Goal: Transaction & Acquisition: Purchase product/service

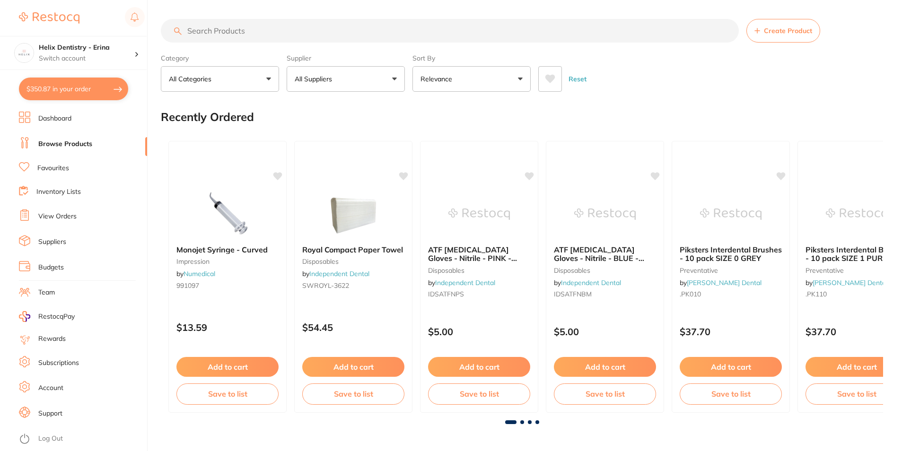
click at [85, 90] on button "$350.87 in your order" at bounding box center [73, 89] width 109 height 23
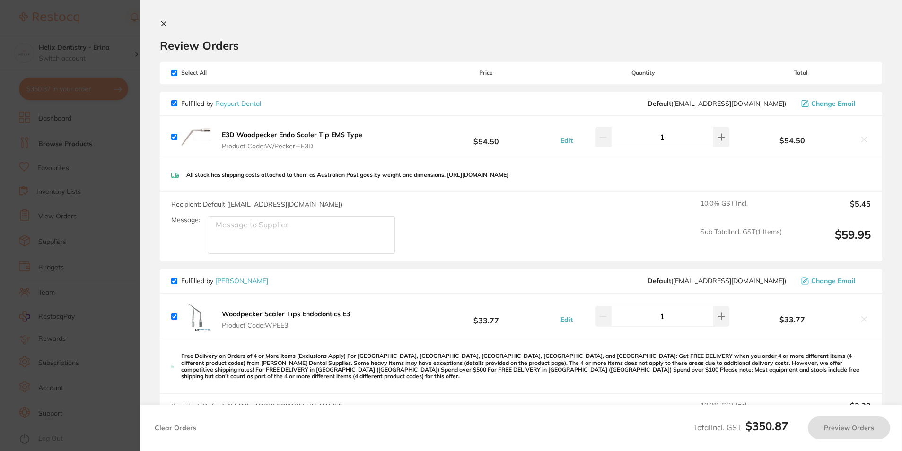
checkbox input "true"
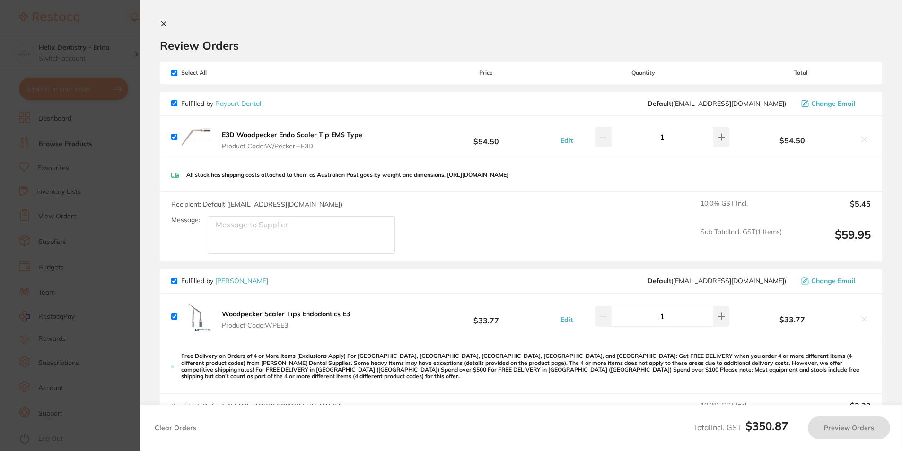
checkbox input "true"
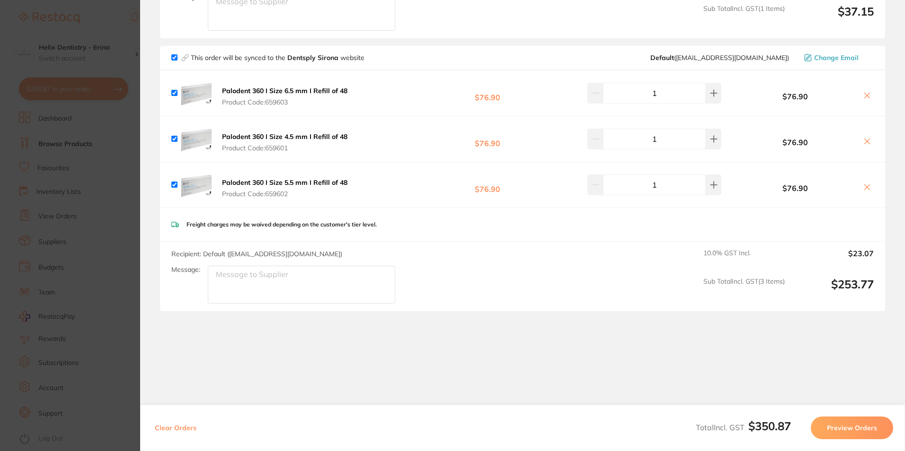
scroll to position [426, 0]
click at [598, 175] on div "Palodent 360 I Size 5.5 mm I Refill of 48 Product Code: 659602 $76.90 1 $76.90" at bounding box center [522, 184] width 725 height 45
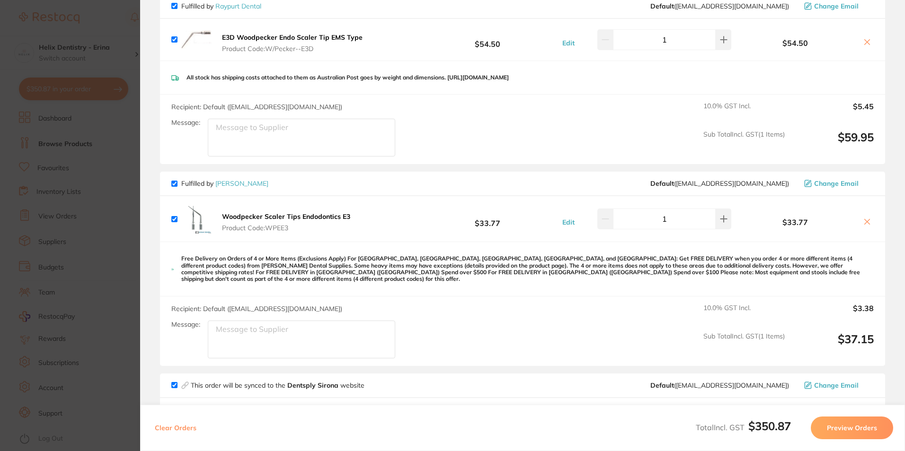
scroll to position [0, 0]
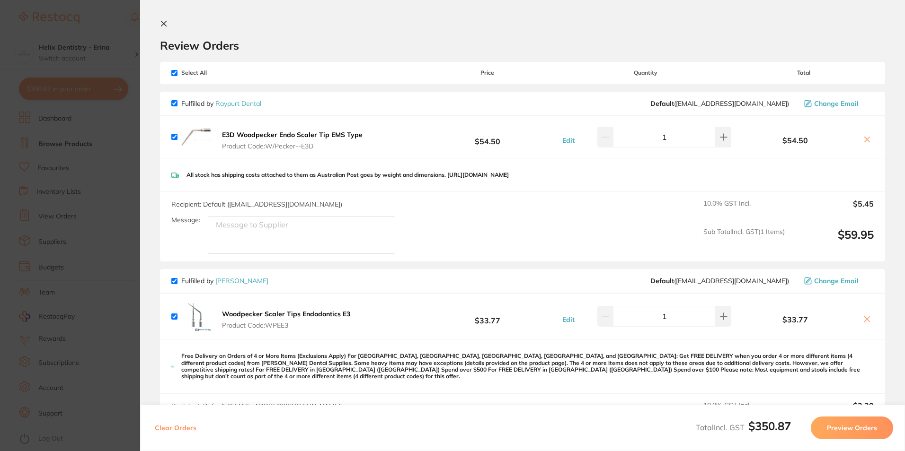
click at [92, 127] on section "Update RRP Set your pre negotiated price for this item. Item Agreed RRP (excl. …" at bounding box center [452, 225] width 905 height 451
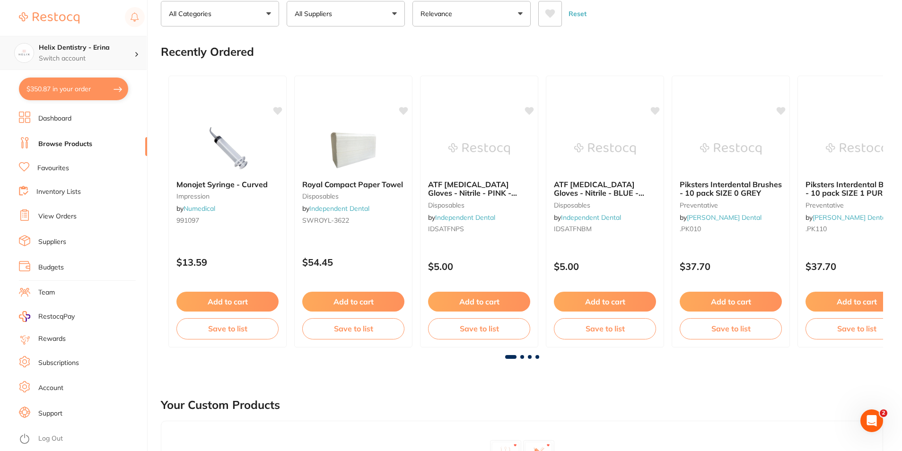
click at [86, 51] on h4 "Helix Dentistry - Erina" at bounding box center [87, 47] width 96 height 9
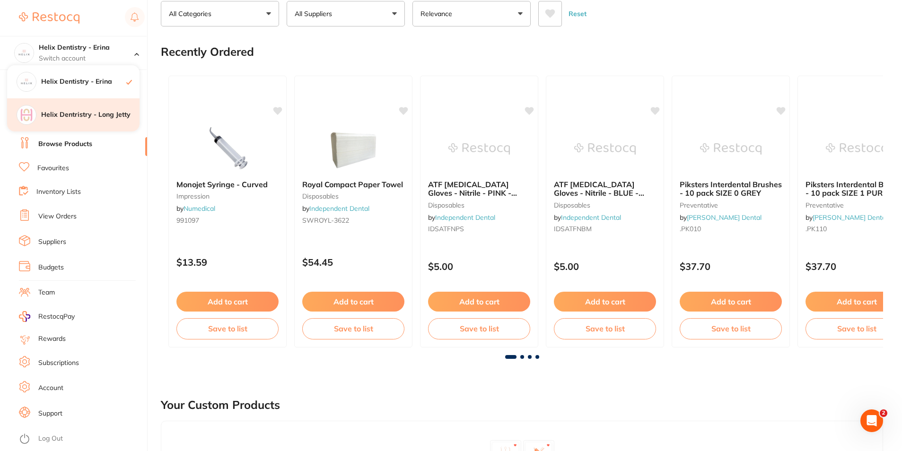
click at [73, 117] on h4 "Helix Dentristry - Long Jetty" at bounding box center [90, 114] width 98 height 9
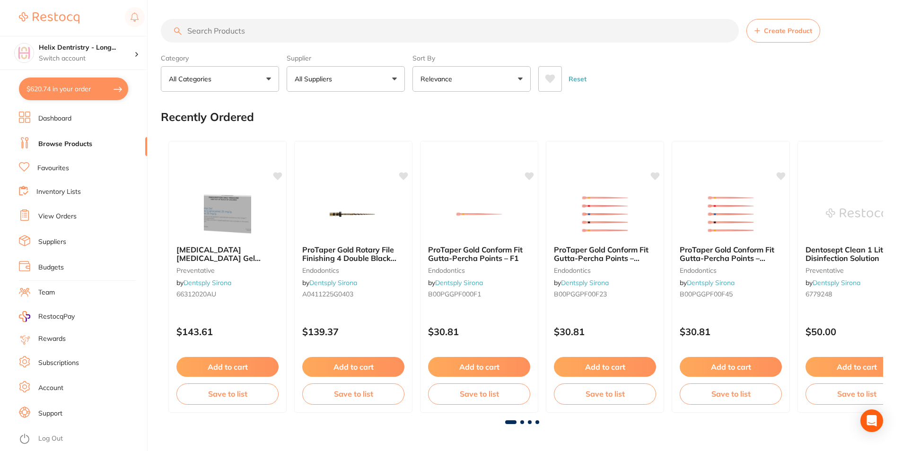
click at [96, 91] on button "$620.74 in your order" at bounding box center [73, 89] width 109 height 23
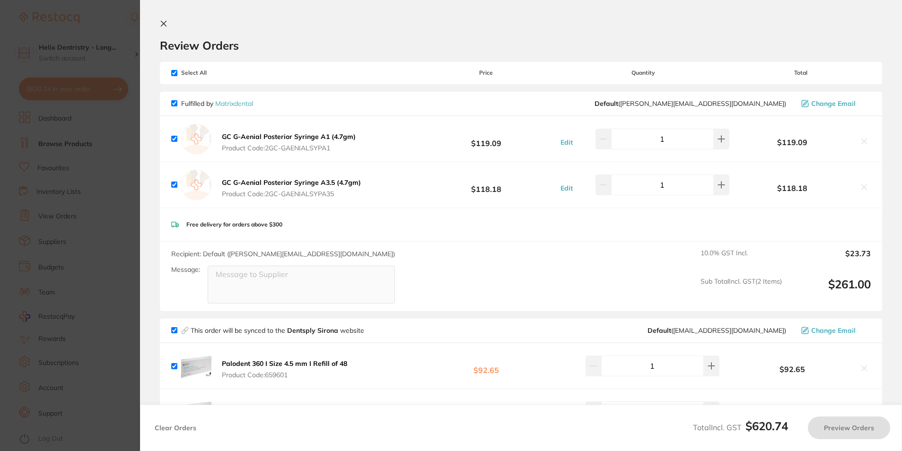
checkbox input "true"
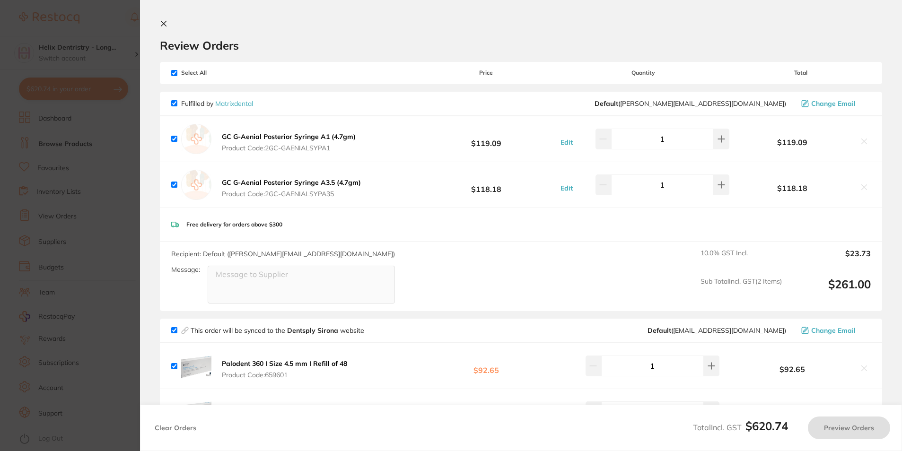
checkbox input "true"
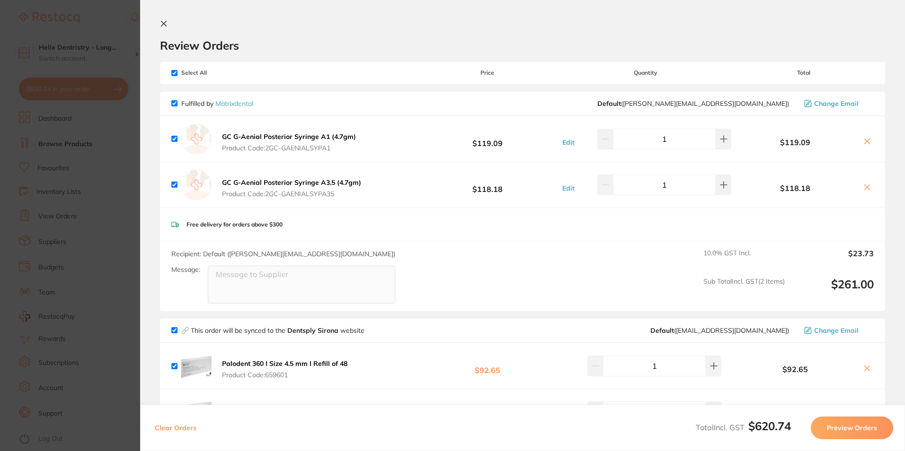
click at [78, 186] on section "Update RRP Set your pre negotiated price for this item. Item Agreed RRP (excl. …" at bounding box center [452, 225] width 905 height 451
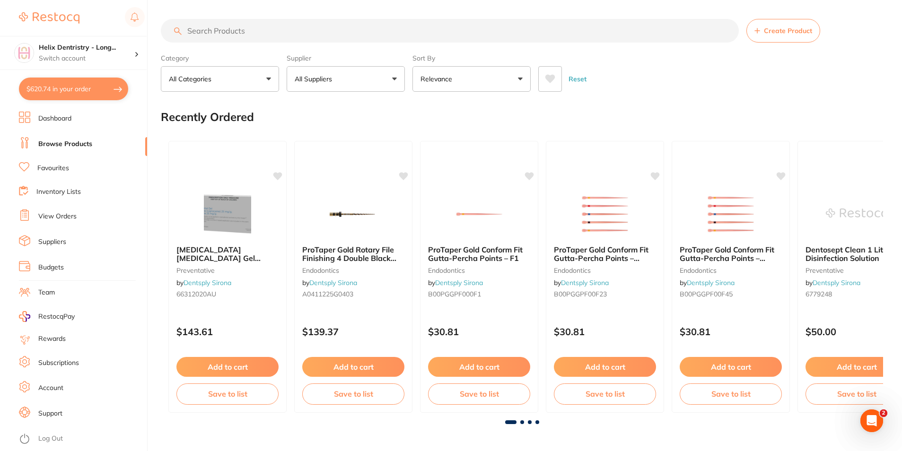
click at [249, 28] on input "search" at bounding box center [450, 31] width 578 height 24
type input "clearfil APX"
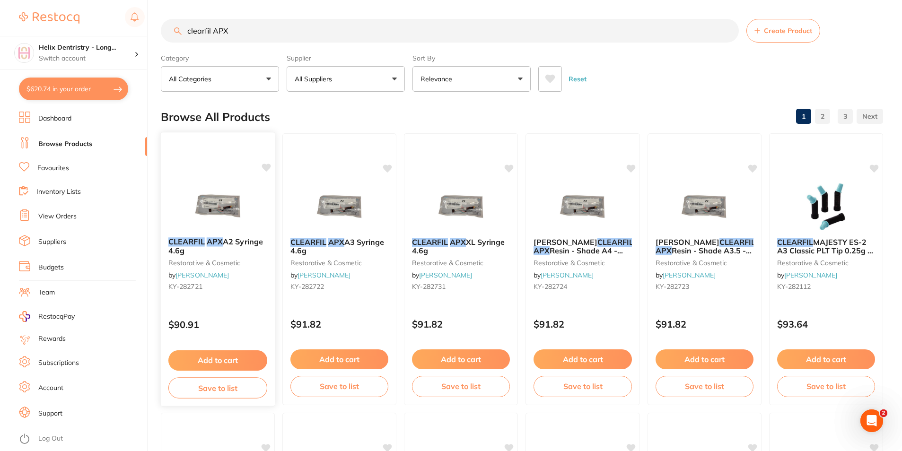
click at [229, 194] on img at bounding box center [218, 206] width 62 height 48
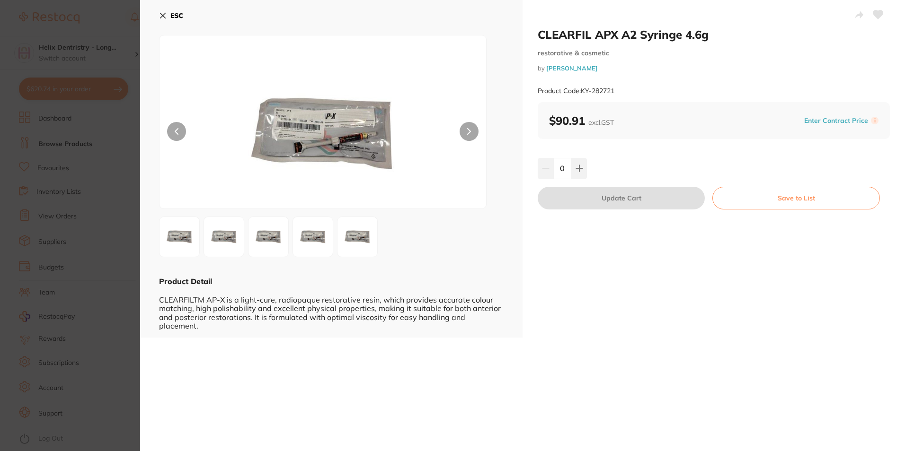
click at [472, 135] on button at bounding box center [468, 131] width 19 height 19
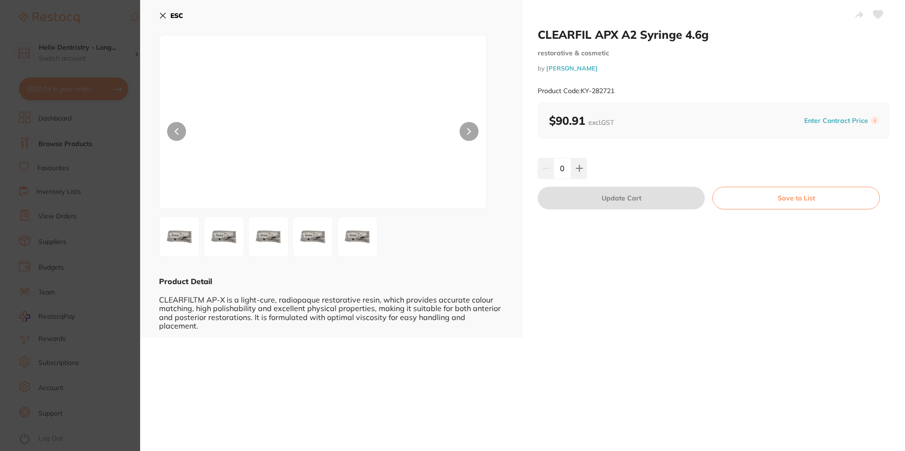
click at [472, 135] on button at bounding box center [468, 131] width 19 height 19
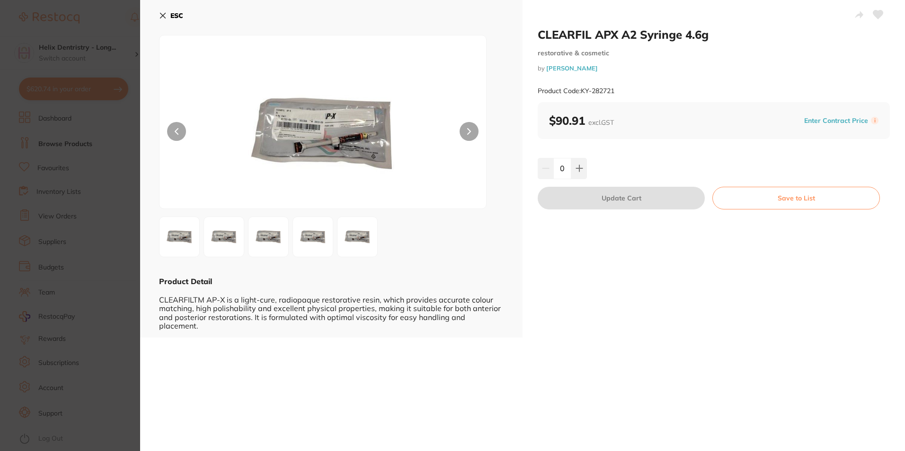
click at [472, 135] on button at bounding box center [468, 131] width 19 height 19
click at [115, 160] on section "CLEARFIL APX A2 Syringe 4.6g restorative & cosmetic by Henry Schein Halas Produ…" at bounding box center [452, 225] width 905 height 451
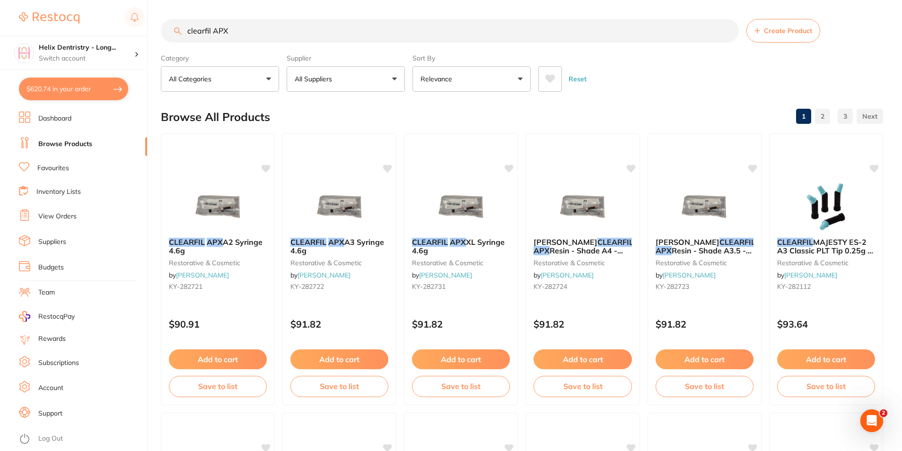
click at [81, 23] on div at bounding box center [82, 18] width 126 height 22
click at [51, 7] on div "Helix Dentristry - Long... Switch account Helix Dentistry - Erina Helix Dentris…" at bounding box center [73, 35] width 147 height 70
click at [58, 18] on img at bounding box center [49, 17] width 61 height 11
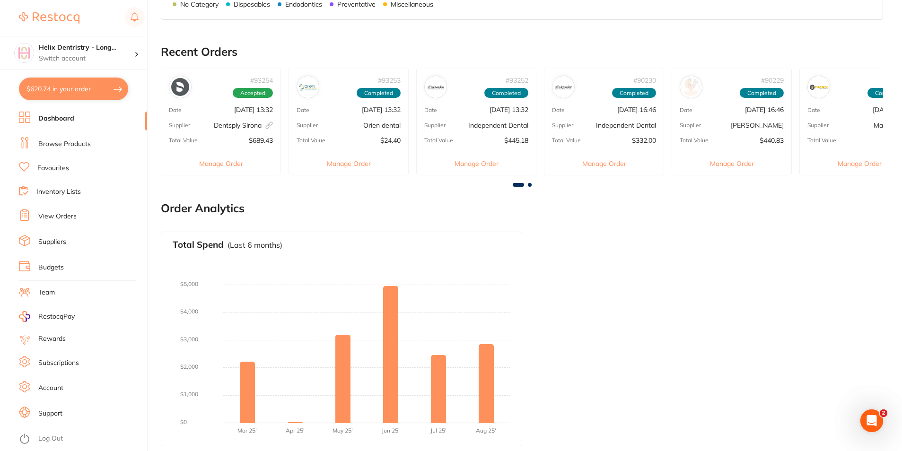
scroll to position [250, 0]
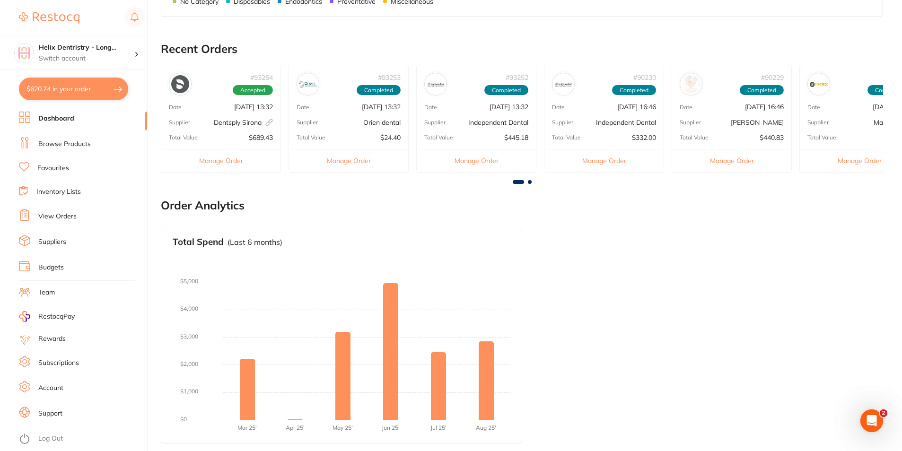
click at [67, 146] on link "Browse Products" at bounding box center [64, 144] width 53 height 9
